Goal: Task Accomplishment & Management: Manage account settings

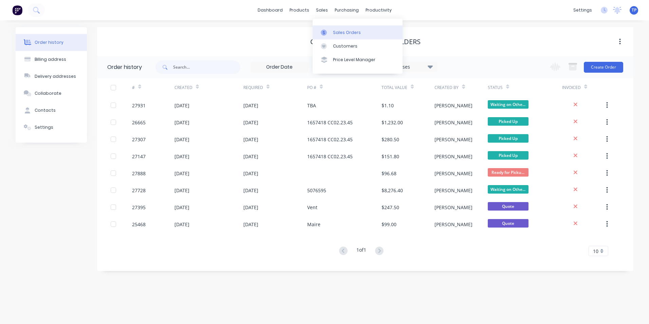
click at [336, 35] on div "Sales Orders" at bounding box center [347, 33] width 28 height 6
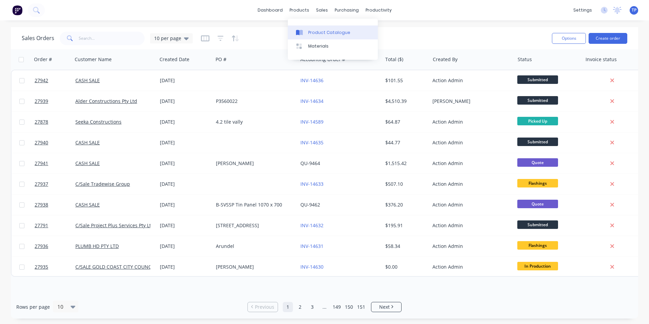
click at [314, 35] on div "Product Catalogue" at bounding box center [329, 33] width 42 height 6
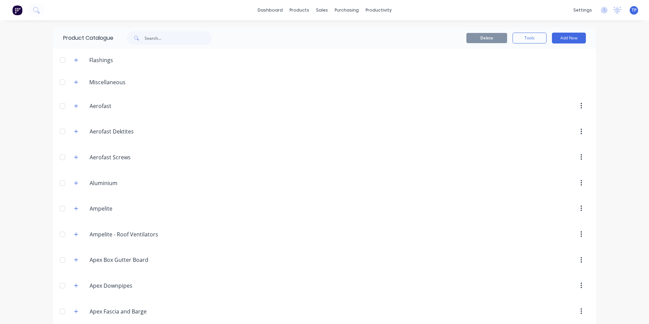
click at [63, 60] on div at bounding box center [63, 60] width 14 height 14
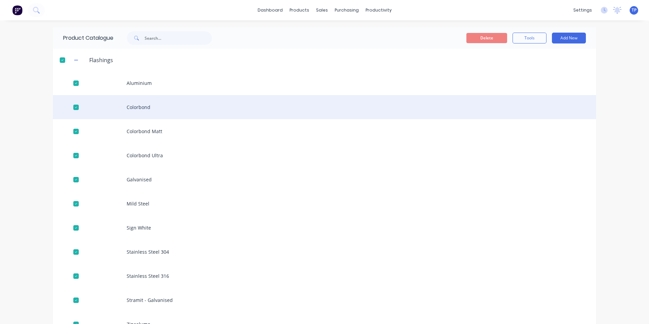
click at [151, 105] on div "Colorbond" at bounding box center [324, 107] width 543 height 24
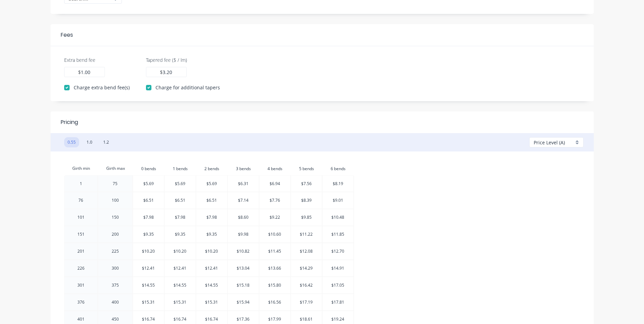
scroll to position [204, 0]
click at [578, 143] on div "Price Level (A)" at bounding box center [556, 142] width 54 height 10
click at [557, 180] on div at bounding box center [558, 181] width 49 height 8
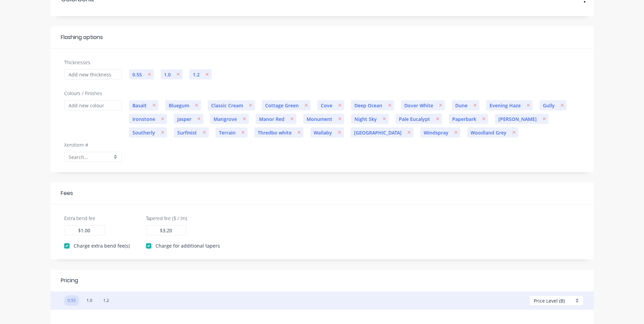
scroll to position [0, 0]
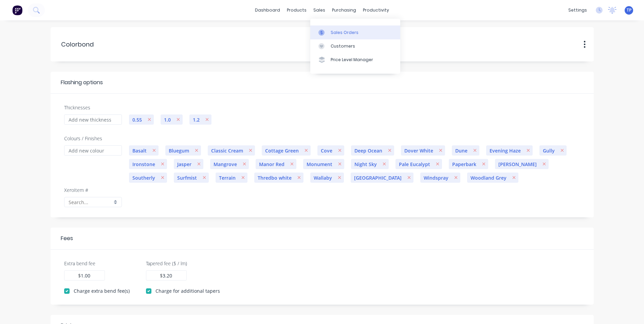
click at [337, 33] on div "Sales Orders" at bounding box center [345, 33] width 28 height 6
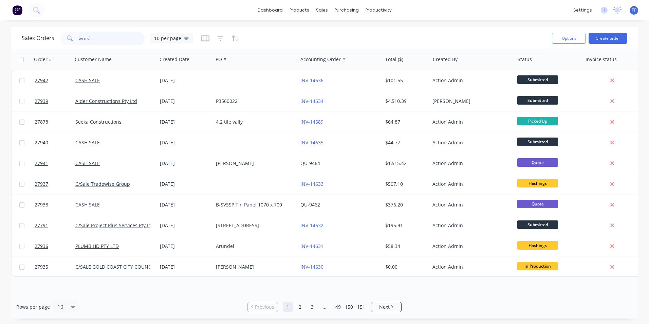
click at [100, 37] on input "text" at bounding box center [112, 39] width 66 height 14
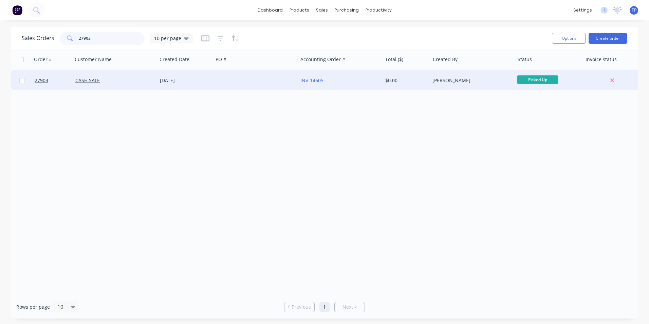
type input "27903"
click at [256, 78] on div at bounding box center [255, 80] width 85 height 20
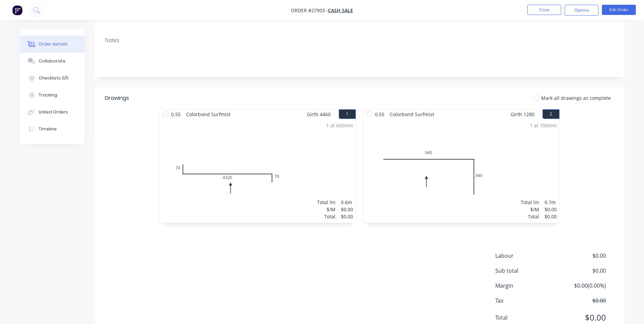
scroll to position [102, 0]
click at [617, 11] on button "Edit Order" at bounding box center [619, 10] width 34 height 10
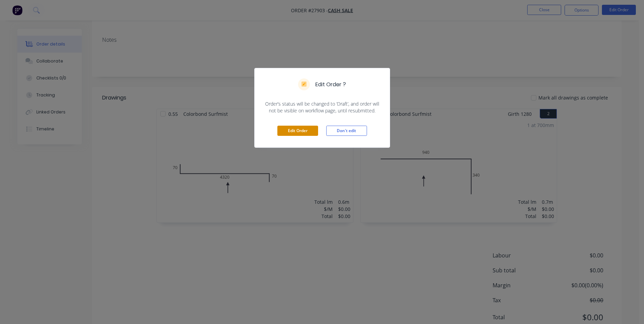
click at [303, 130] on button "Edit Order" at bounding box center [297, 131] width 41 height 10
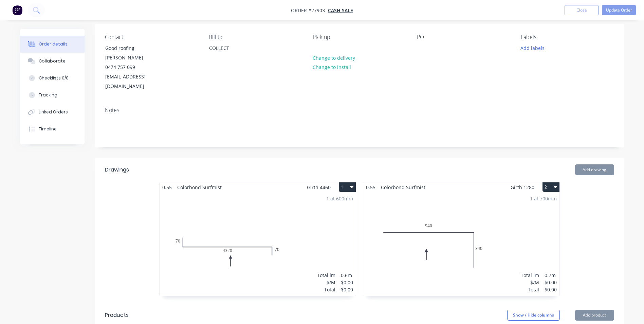
scroll to position [204, 0]
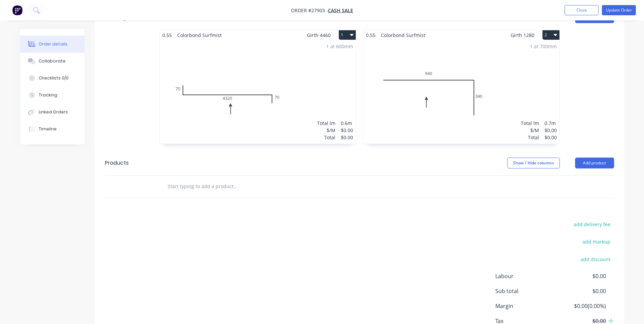
click at [304, 112] on div "1 at 600mm Total lm $/M Total 0.6m $0.00 $0.00" at bounding box center [258, 92] width 196 height 104
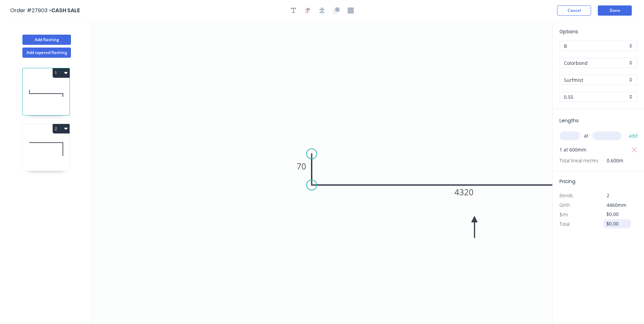
click at [619, 225] on input "$0.00" at bounding box center [617, 224] width 23 height 10
type input "$"
click at [423, 233] on icon "0 70 4320 70" at bounding box center [322, 172] width 461 height 303
type input "$98.92"
click at [578, 258] on div "Options B B Colorbond Colorbond Colorbond Matt Colorbond Ultra Surfmist Surfmis…" at bounding box center [598, 173] width 92 height 304
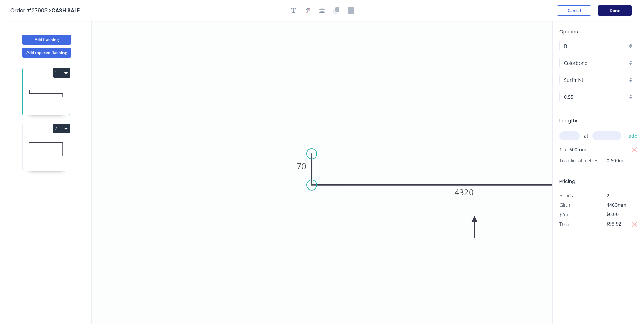
click at [608, 8] on button "Done" at bounding box center [615, 10] width 34 height 10
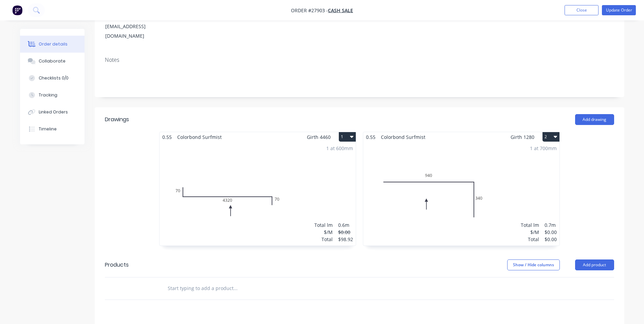
click at [498, 209] on div "1 at 700mm Total lm $/M Total 0.7m $0.00 $0.00" at bounding box center [461, 194] width 196 height 104
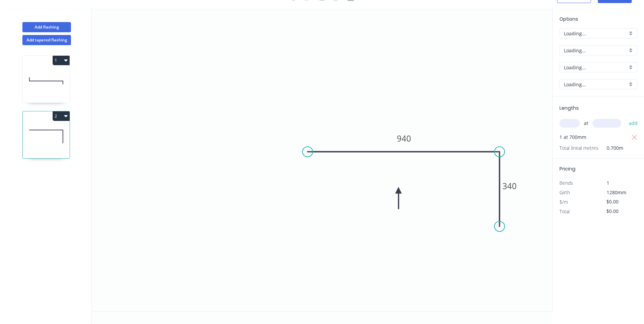
scroll to position [13, 0]
click at [622, 209] on input "$0.00" at bounding box center [617, 211] width 23 height 10
type input "$"
click at [624, 200] on input "$0.00" at bounding box center [617, 202] width 23 height 10
click at [613, 213] on input "$0.00" at bounding box center [617, 211] width 23 height 10
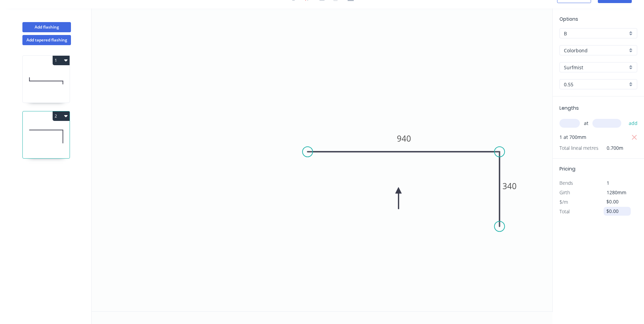
click at [622, 208] on input "$0.00" at bounding box center [617, 211] width 23 height 10
type input "$34.39"
click at [621, 241] on div "Options B B Colorbond Colorbond Colorbond Matt Colorbond Ultra Surfmist Surfmis…" at bounding box center [598, 160] width 92 height 304
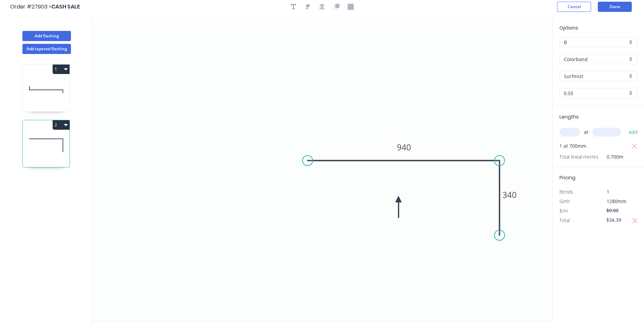
scroll to position [0, 0]
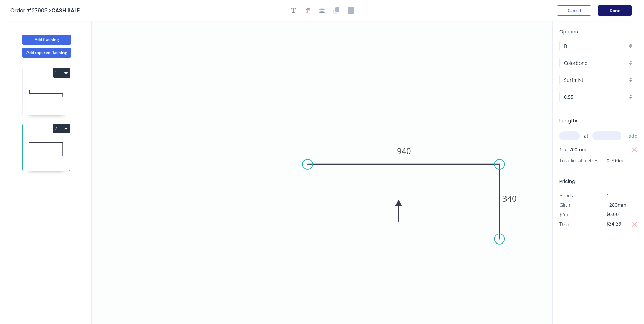
click at [621, 11] on button "Done" at bounding box center [615, 10] width 34 height 10
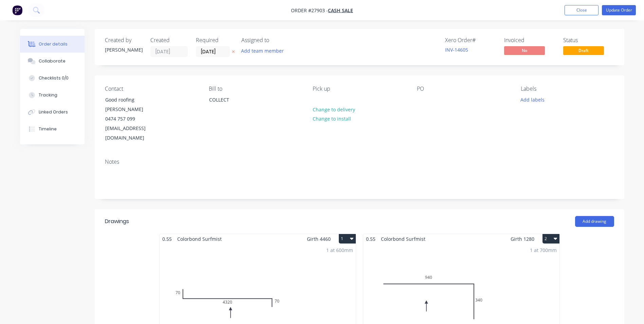
drag, startPoint x: 592, startPoint y: 17, endPoint x: 595, endPoint y: 1, distance: 16.0
click at [593, 10] on nav "Order #27903 - CASH SALE Add product Close Update Order" at bounding box center [322, 10] width 644 height 20
click at [623, 12] on button "Update Order" at bounding box center [619, 10] width 34 height 10
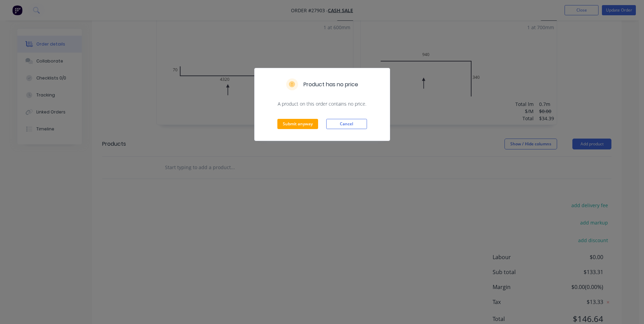
scroll to position [241, 0]
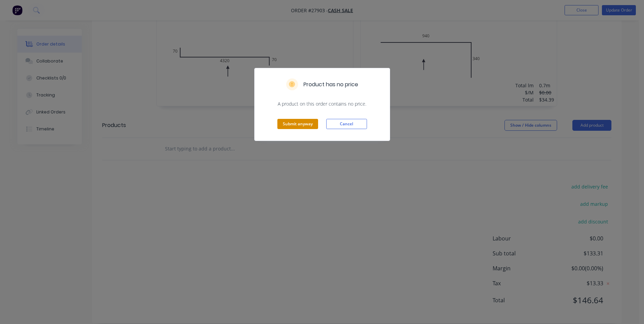
click at [307, 123] on button "Submit anyway" at bounding box center [297, 124] width 41 height 10
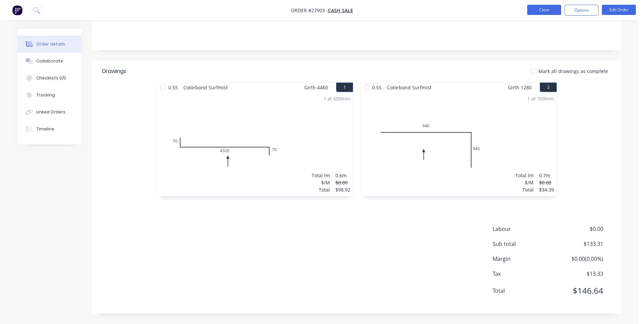
click at [533, 9] on button "Close" at bounding box center [544, 10] width 34 height 10
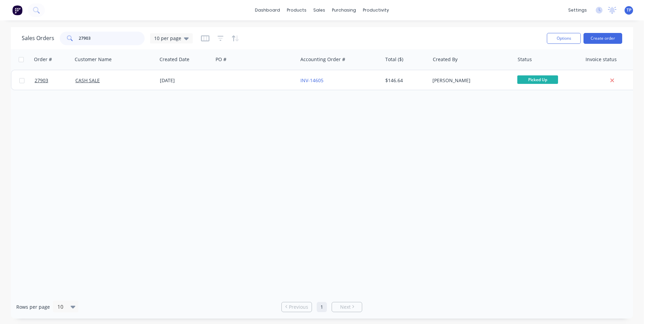
drag, startPoint x: 108, startPoint y: 40, endPoint x: 110, endPoint y: 37, distance: 3.5
click at [108, 40] on input "27903" at bounding box center [112, 39] width 66 height 14
type input "2"
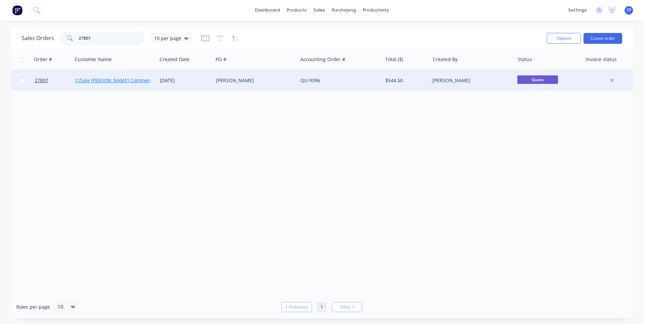
type input "27807"
click at [125, 83] on link "C/Sale [PERSON_NAME] Commercial QLD" at bounding box center [121, 80] width 93 height 6
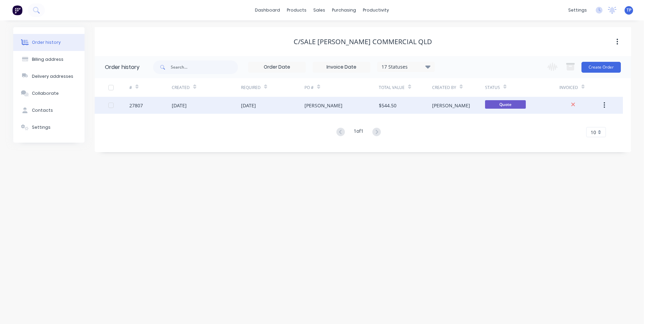
click at [217, 104] on div "[DATE]" at bounding box center [206, 105] width 69 height 17
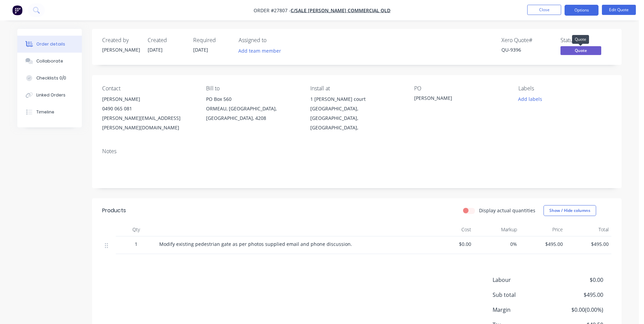
click at [587, 51] on span "Quote" at bounding box center [581, 50] width 41 height 8
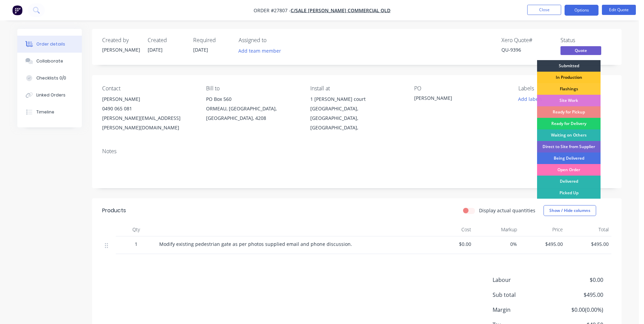
click at [559, 76] on div "In Production" at bounding box center [568, 78] width 63 height 12
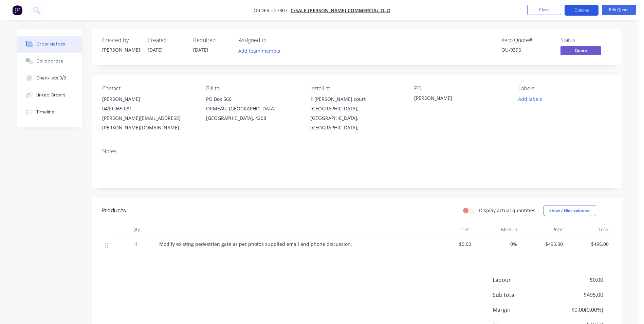
click at [588, 10] on button "Options" at bounding box center [582, 10] width 34 height 11
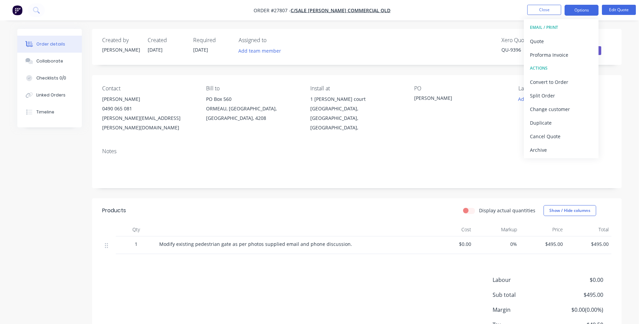
click at [629, 28] on div "Order details Collaborate Checklists 0/0 Linked Orders Timeline Order details C…" at bounding box center [319, 187] width 639 height 375
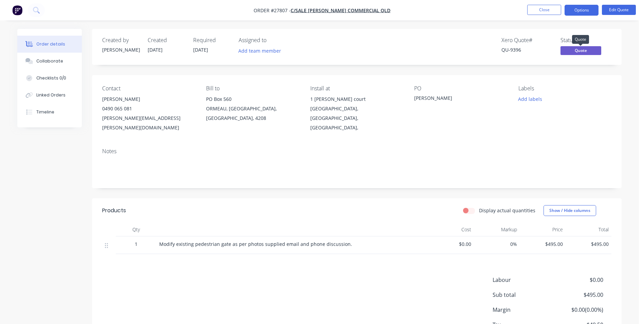
click at [577, 50] on span "Quote" at bounding box center [581, 50] width 41 height 8
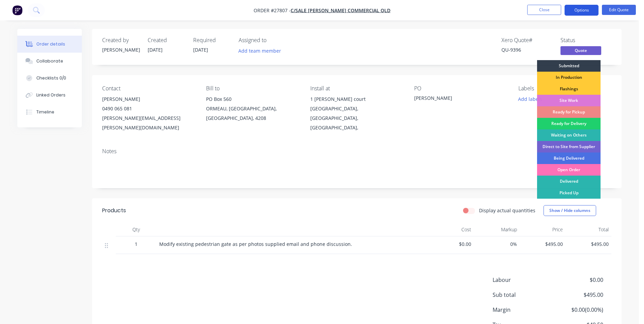
click at [579, 14] on button "Options" at bounding box center [582, 10] width 34 height 11
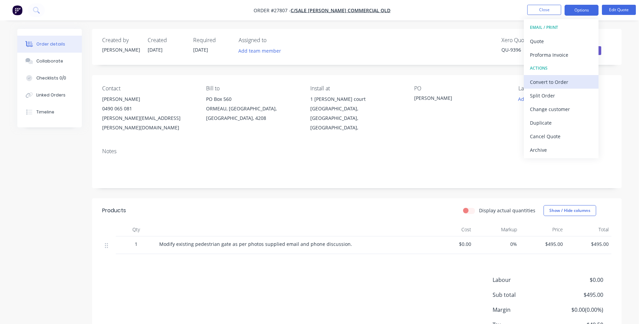
click at [540, 83] on div "Convert to Order" at bounding box center [561, 82] width 62 height 10
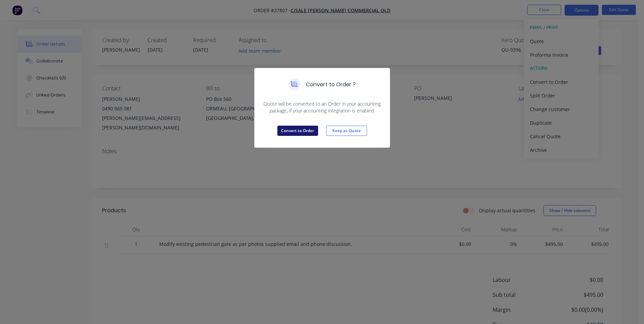
click at [304, 130] on button "Convert to Order" at bounding box center [297, 131] width 41 height 10
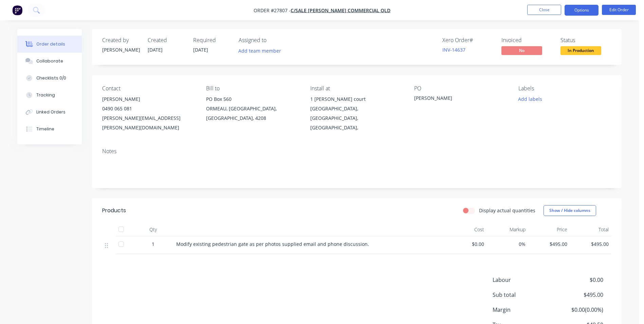
click at [584, 8] on button "Options" at bounding box center [582, 10] width 34 height 11
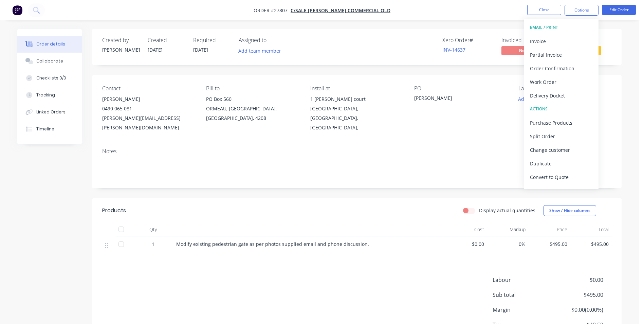
click at [632, 81] on div "Order details Collaborate Checklists 0/0 Tracking Linked Orders Timeline Order …" at bounding box center [319, 187] width 639 height 375
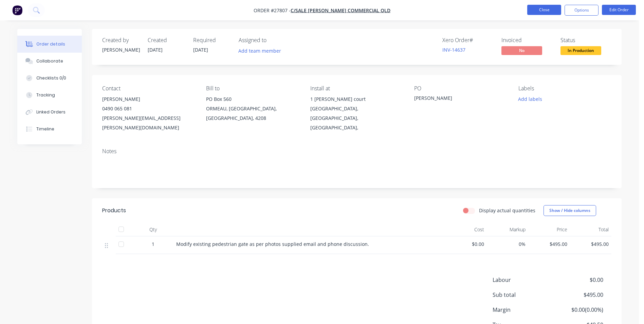
click at [535, 10] on button "Close" at bounding box center [544, 10] width 34 height 10
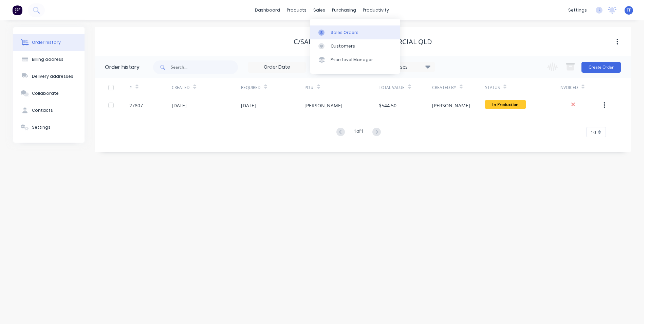
click at [348, 30] on div "Sales Orders" at bounding box center [345, 33] width 28 height 6
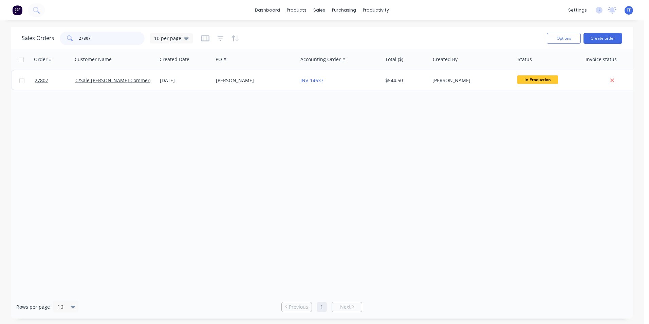
click at [99, 38] on input "27807" at bounding box center [112, 39] width 66 height 14
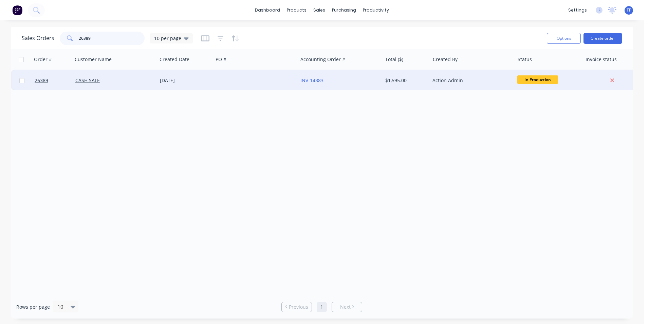
type input "26389"
click at [123, 81] on div "CASH SALE" at bounding box center [112, 80] width 75 height 7
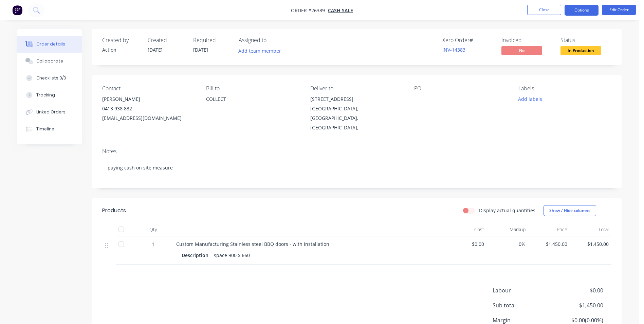
click at [586, 10] on button "Options" at bounding box center [582, 10] width 34 height 11
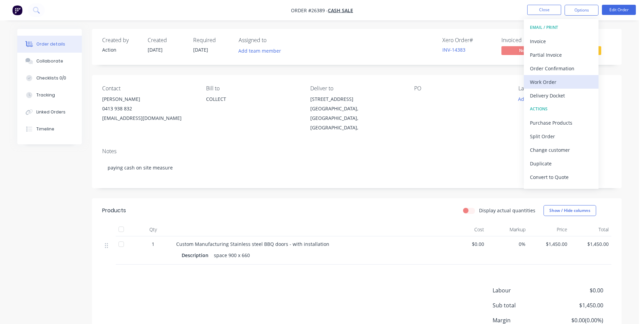
click at [561, 79] on div "Work Order" at bounding box center [561, 82] width 62 height 10
click at [632, 45] on div "Order details Collaborate Checklists 0/0 Tracking Linked Orders Timeline Order …" at bounding box center [319, 192] width 639 height 385
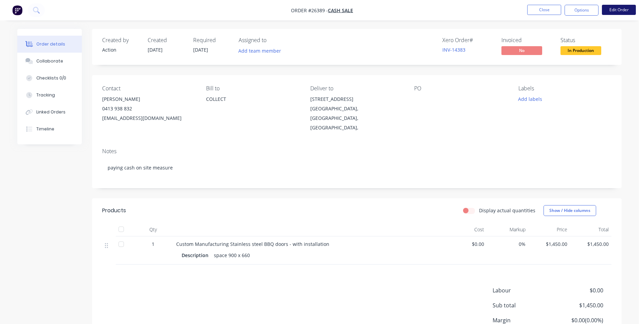
click at [609, 9] on button "Edit Order" at bounding box center [619, 10] width 34 height 10
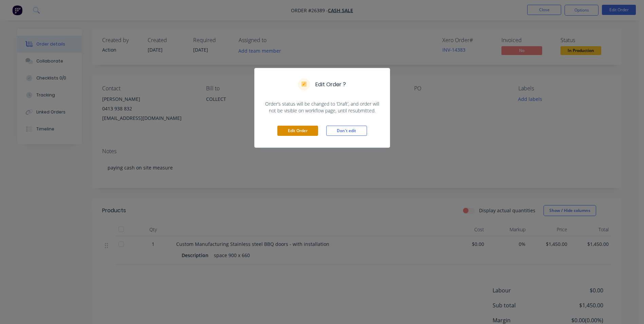
click at [291, 130] on button "Edit Order" at bounding box center [297, 131] width 41 height 10
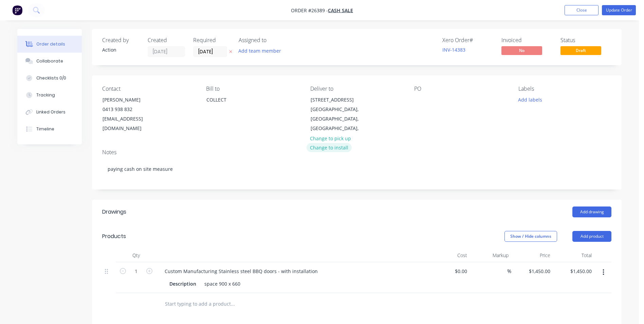
click at [342, 143] on button "Change to install" at bounding box center [330, 147] width 46 height 9
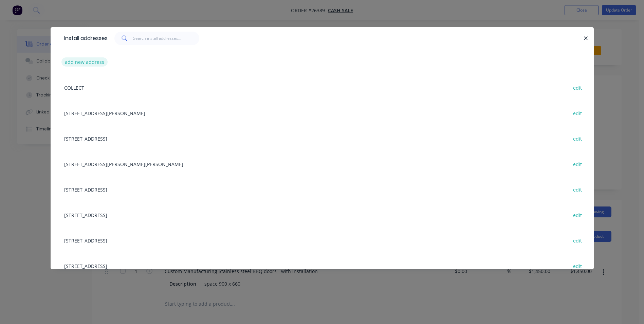
click at [93, 62] on button "add new address" at bounding box center [84, 61] width 47 height 9
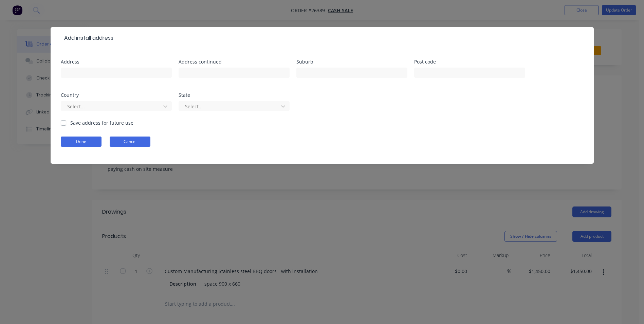
click at [128, 141] on button "Cancel" at bounding box center [130, 142] width 41 height 10
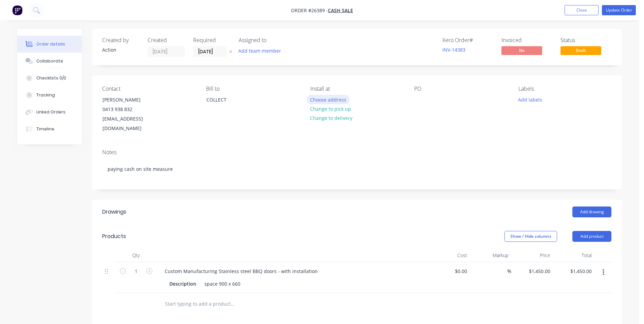
click at [332, 98] on button "Choose address" at bounding box center [328, 99] width 43 height 9
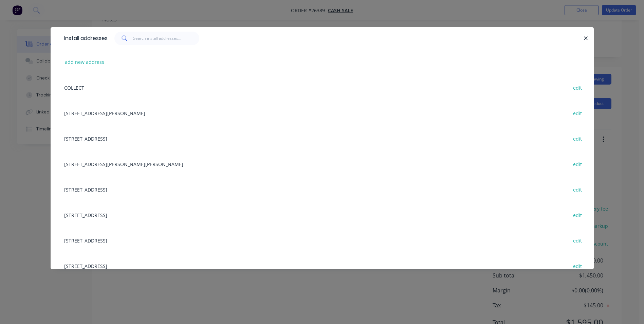
scroll to position [155, 0]
click at [148, 37] on input "text" at bounding box center [166, 39] width 66 height 14
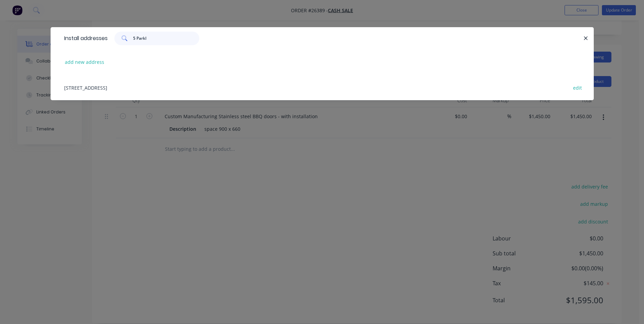
type input "5 Parkl"
click at [117, 90] on div "[STREET_ADDRESS] edit" at bounding box center [322, 87] width 523 height 25
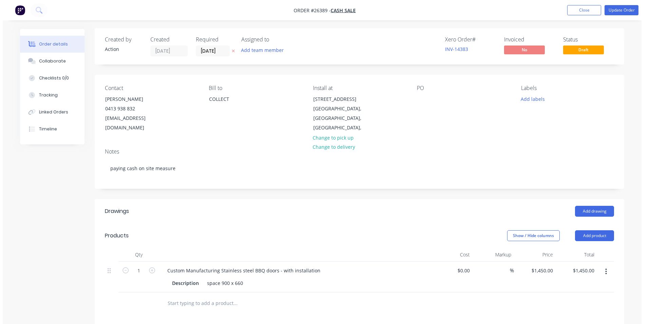
scroll to position [0, 0]
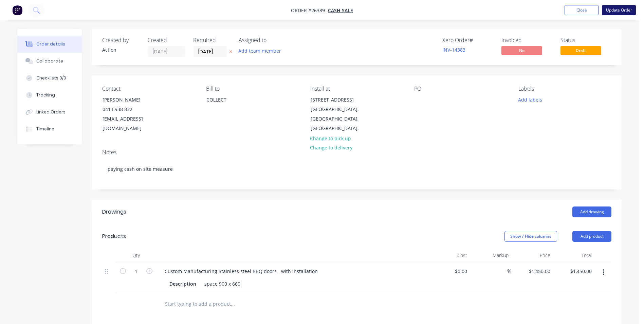
click at [615, 8] on button "Update Order" at bounding box center [619, 10] width 34 height 10
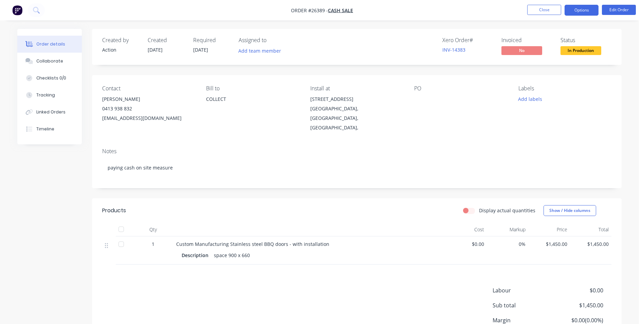
click at [566, 10] on button "Options" at bounding box center [582, 10] width 34 height 11
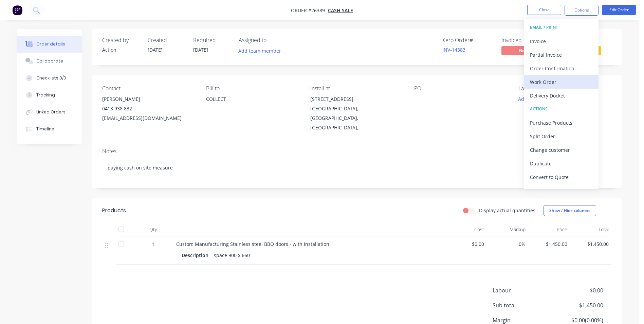
click at [530, 84] on div "Work Order" at bounding box center [561, 82] width 62 height 10
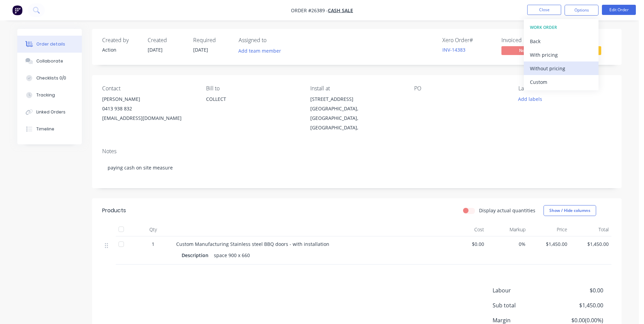
click at [540, 70] on div "Without pricing" at bounding box center [561, 68] width 62 height 10
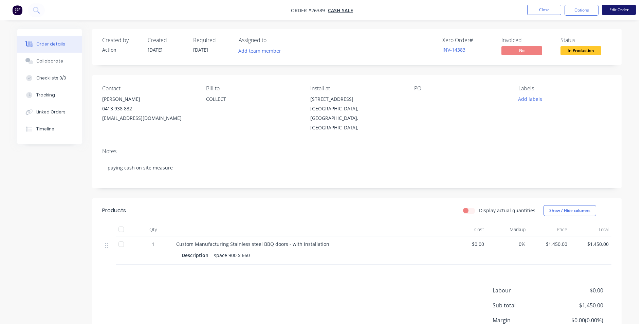
click at [631, 9] on button "Edit Order" at bounding box center [619, 10] width 34 height 10
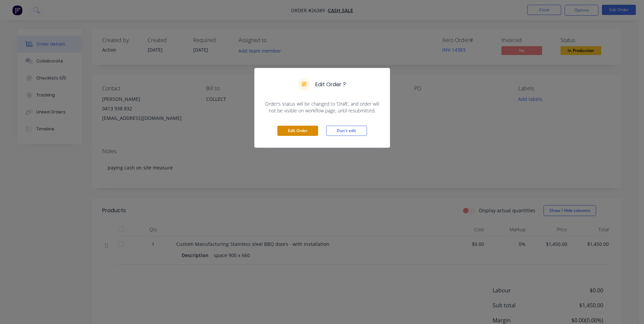
click at [292, 130] on button "Edit Order" at bounding box center [297, 131] width 41 height 10
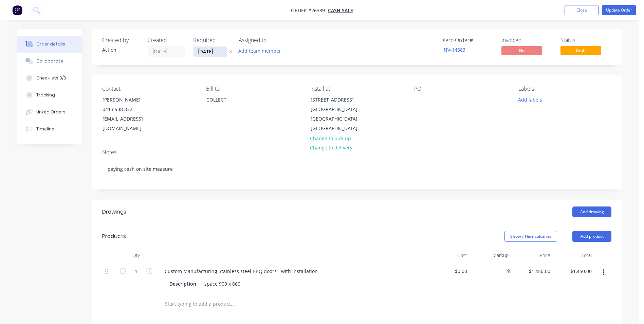
click at [221, 49] on input "[DATE]" at bounding box center [210, 52] width 33 height 10
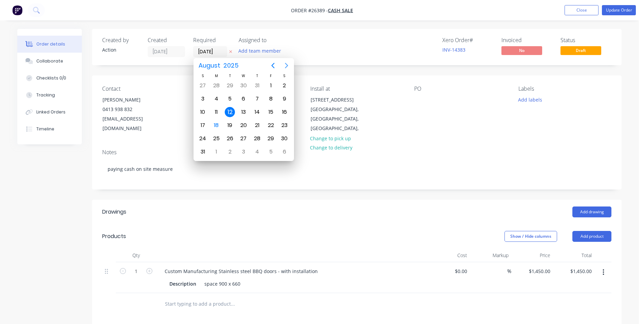
click at [286, 66] on icon "Next page" at bounding box center [287, 65] width 8 height 8
click at [229, 98] on div "9" at bounding box center [230, 99] width 10 height 10
type input "[DATE]"
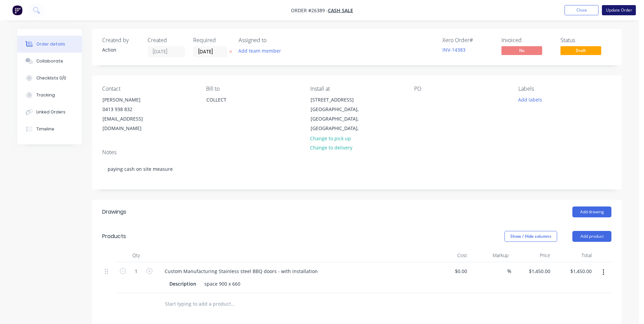
click at [613, 9] on button "Update Order" at bounding box center [619, 10] width 34 height 10
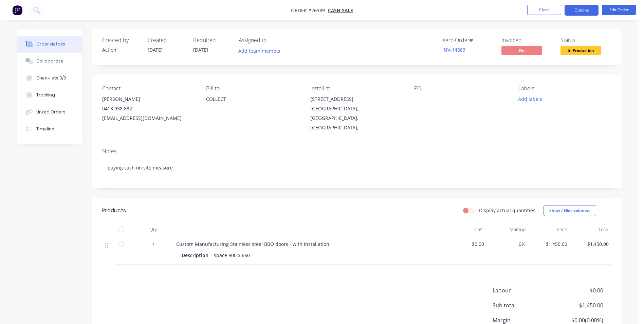
click at [570, 12] on button "Options" at bounding box center [582, 10] width 34 height 11
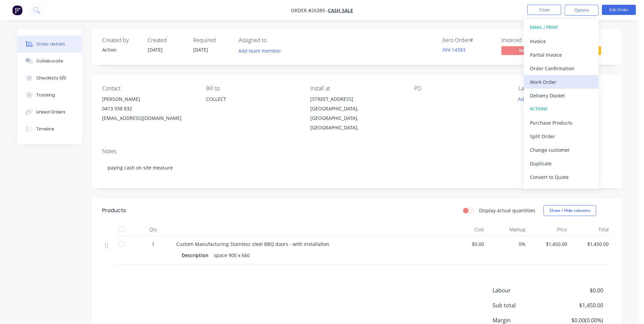
click at [546, 79] on div "Work Order" at bounding box center [561, 82] width 62 height 10
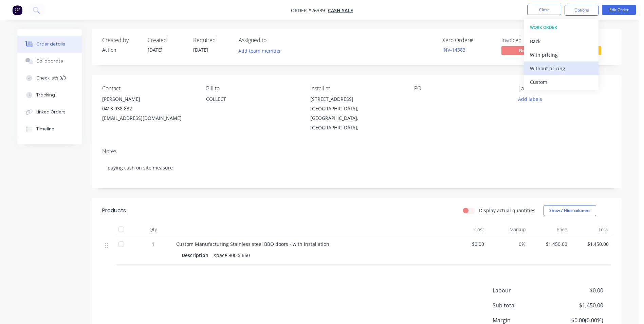
click at [561, 67] on div "Without pricing" at bounding box center [561, 68] width 62 height 10
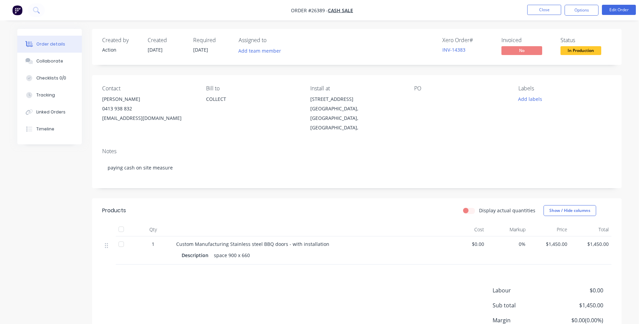
drag, startPoint x: 625, startPoint y: 58, endPoint x: 641, endPoint y: 54, distance: 16.1
click at [626, 57] on div "Order details Collaborate Checklists 0/0 Tracking Linked Orders Timeline Order …" at bounding box center [320, 207] width 618 height 357
click at [537, 10] on button "Close" at bounding box center [544, 10] width 34 height 10
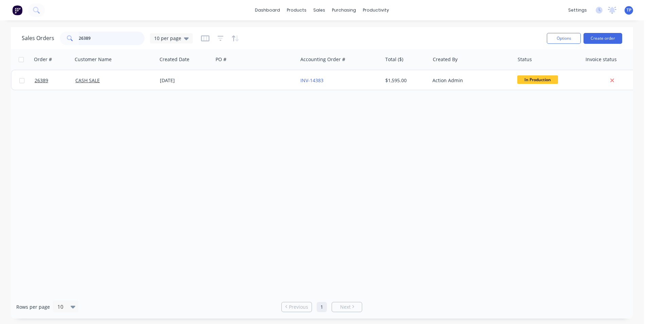
click at [103, 41] on input "26389" at bounding box center [112, 39] width 66 height 14
type input "2"
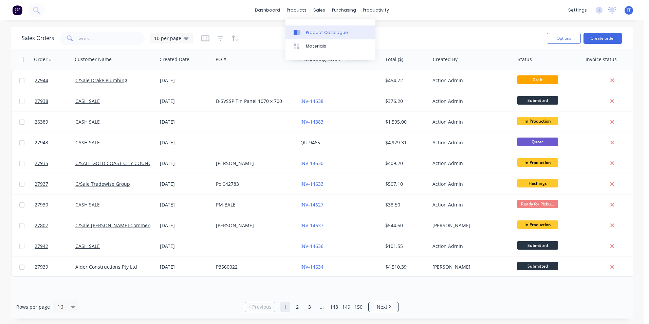
click at [321, 31] on div "Product Catalogue" at bounding box center [327, 33] width 42 height 6
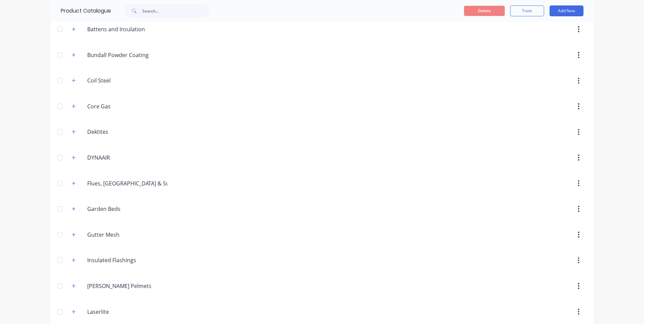
scroll to position [713, 0]
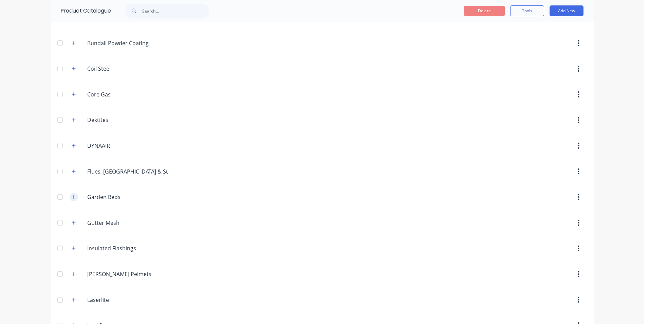
click at [72, 197] on icon "button" at bounding box center [74, 197] width 4 height 5
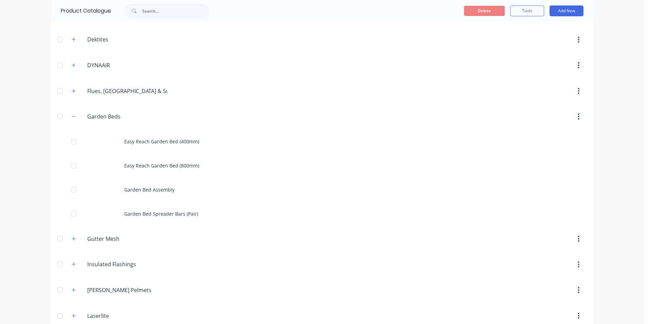
scroll to position [849, 0]
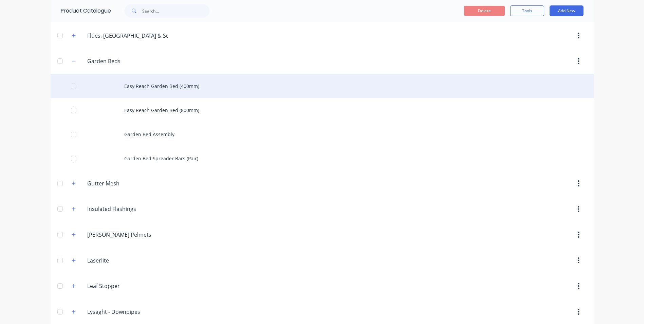
click at [72, 86] on div at bounding box center [74, 86] width 14 height 14
click at [126, 85] on div "Easy Reach Garden Bed (400mm)" at bounding box center [322, 86] width 543 height 24
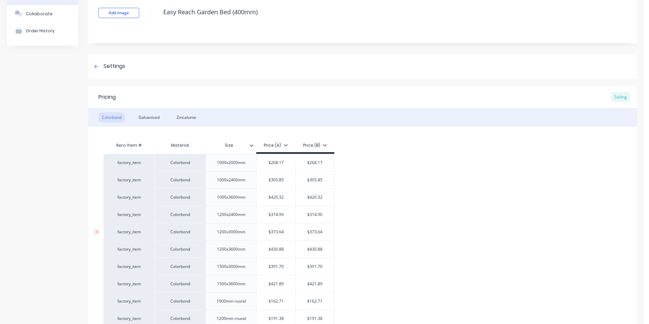
scroll to position [134, 0]
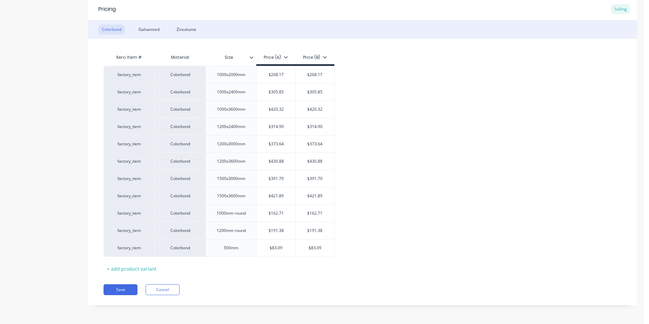
type textarea "x"
click at [180, 29] on div "Zincalume" at bounding box center [186, 29] width 26 height 10
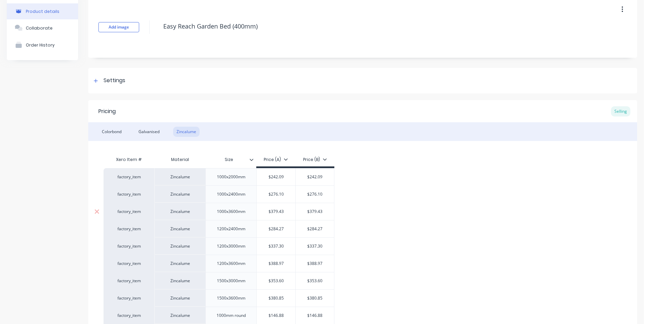
scroll to position [117, 0]
